Goal: Check status: Check status

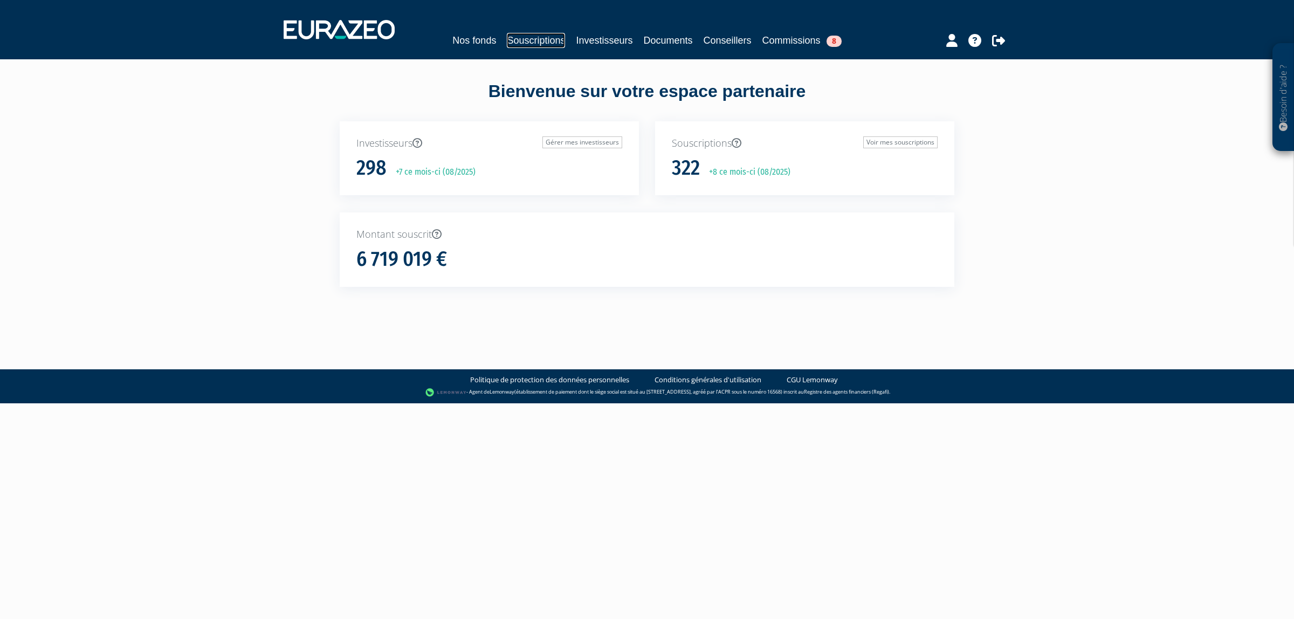
click at [507, 39] on link "Souscriptions" at bounding box center [536, 40] width 58 height 15
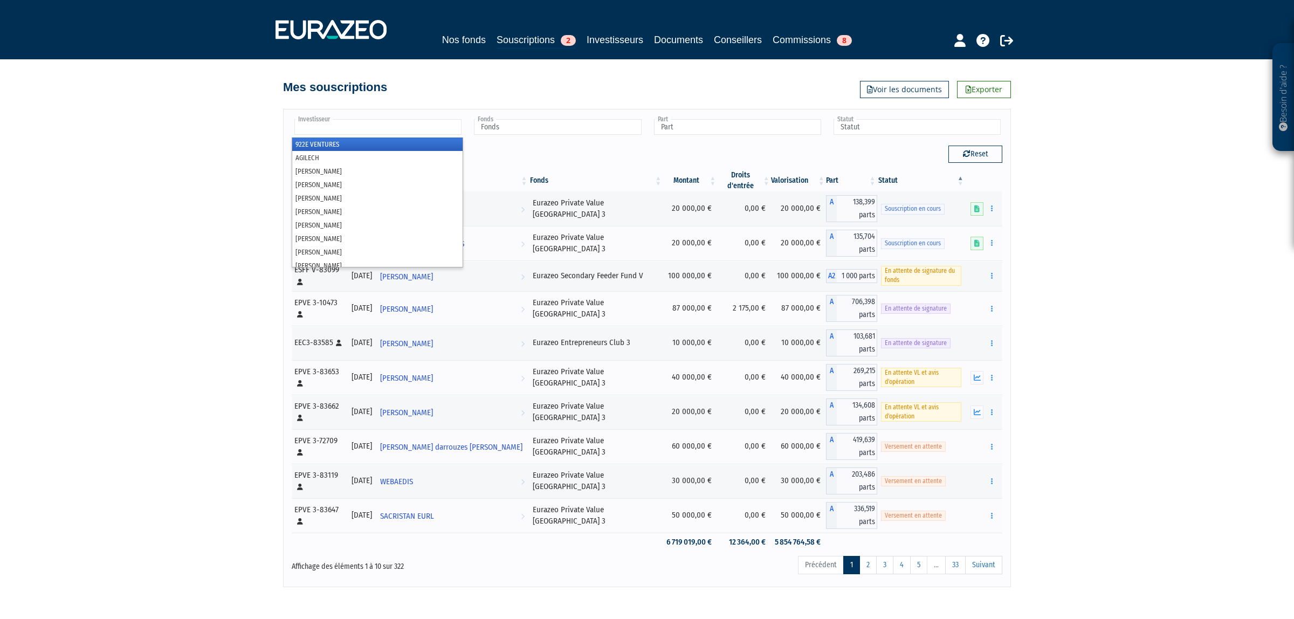
drag, startPoint x: 429, startPoint y: 127, endPoint x: 420, endPoint y: 126, distance: 8.2
click at [427, 127] on input "text" at bounding box center [377, 127] width 167 height 16
type input "[DEMOGRAPHIC_DATA]"
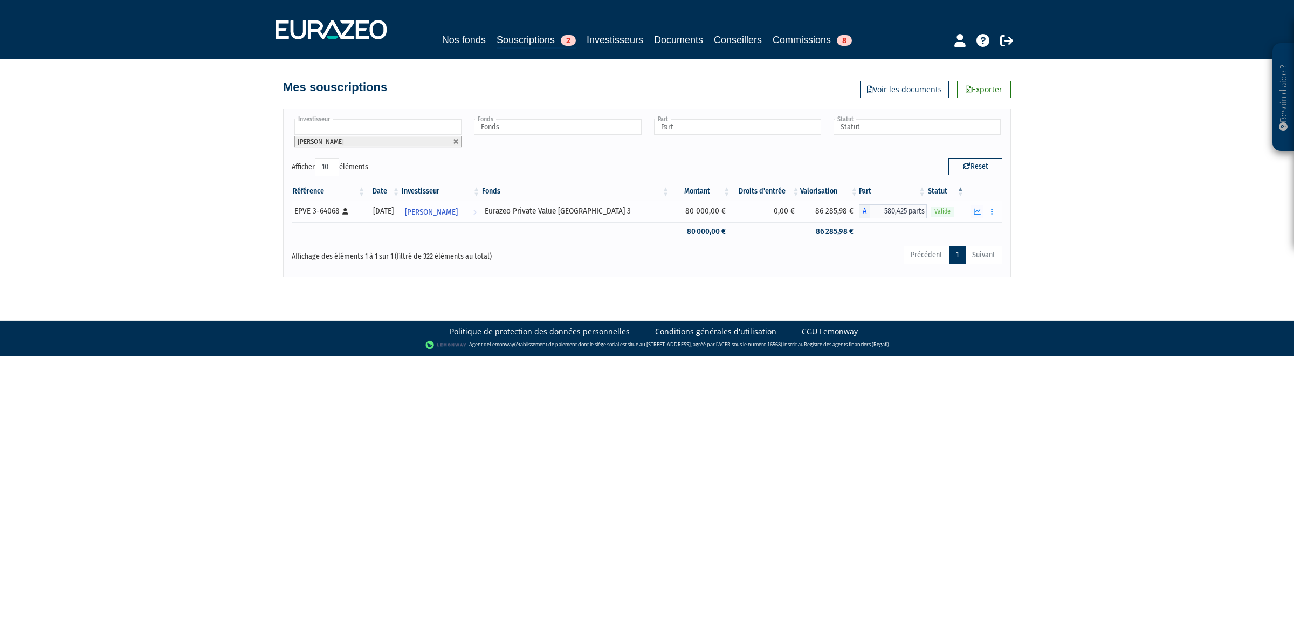
click at [998, 211] on td at bounding box center [983, 212] width 37 height 22
click at [990, 217] on button "button" at bounding box center [991, 211] width 13 height 13
click at [970, 270] on link "Historique de rachat(s)" at bounding box center [950, 272] width 89 height 18
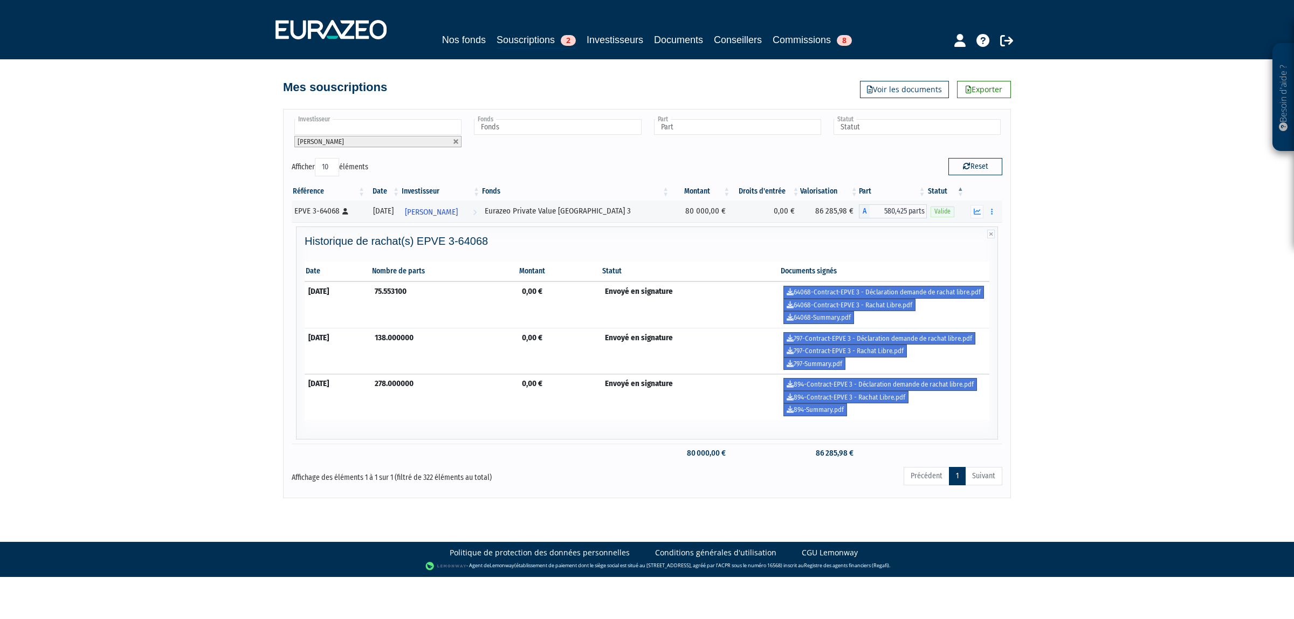
click at [1078, 252] on div "Besoin d'aide ? × J'ai besoin d'aide Si vous avez une question à propos du fonc…" at bounding box center [647, 249] width 1294 height 498
click at [1062, 368] on div "Besoin d'aide ? × J'ai besoin d'aide Si vous avez une question à propos du fonc…" at bounding box center [647, 249] width 1294 height 498
click at [818, 408] on link "894-Summary.pdf" at bounding box center [815, 409] width 64 height 13
click at [170, 297] on div "Besoin d'aide ? × J'ai besoin d'aide Si vous avez une question à propos du fonc…" at bounding box center [647, 249] width 1294 height 498
click at [644, 378] on td "Envoyé en signature" at bounding box center [690, 397] width 179 height 46
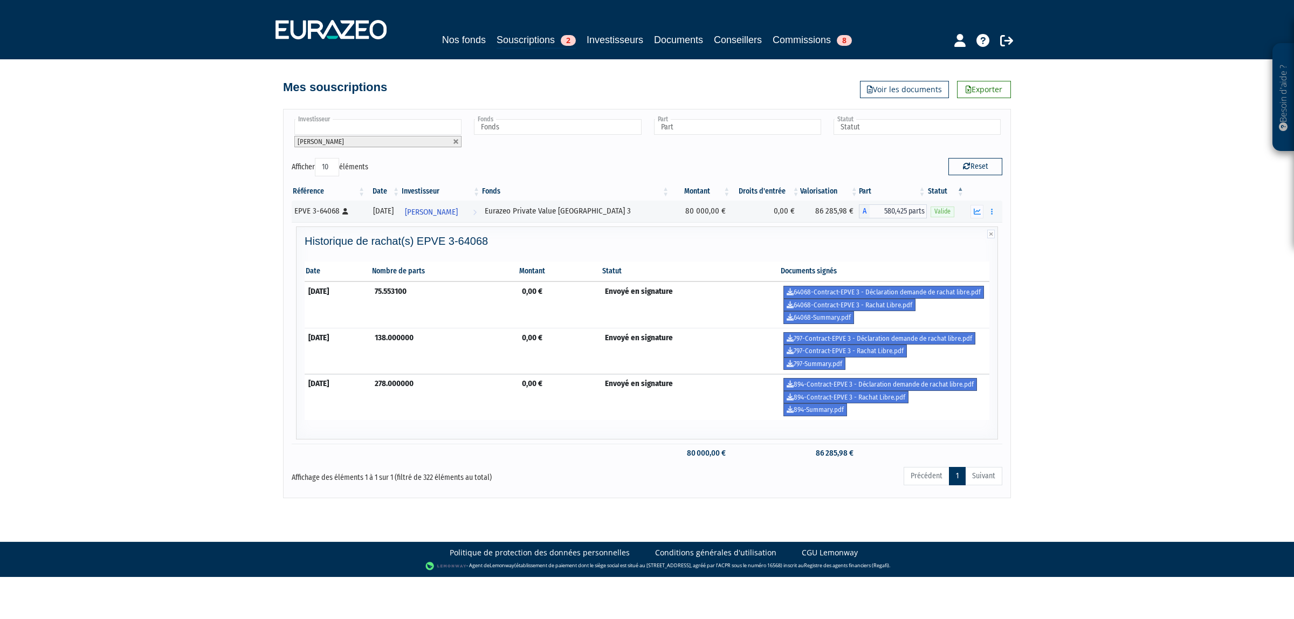
drag, startPoint x: 714, startPoint y: 470, endPoint x: 656, endPoint y: 469, distance: 58.2
click at [656, 469] on div "Précédent 1 Suivant" at bounding box center [799, 478] width 408 height 24
click at [825, 315] on link "64068-Summary.pdf" at bounding box center [818, 317] width 71 height 13
click at [1205, 415] on div "Besoin d'aide ? × J'ai besoin d'aide Si vous avez une question à propos du fonc…" at bounding box center [647, 249] width 1294 height 498
click at [845, 370] on link "797-Summary.pdf" at bounding box center [814, 363] width 62 height 13
